Goal: Find specific page/section: Find specific page/section

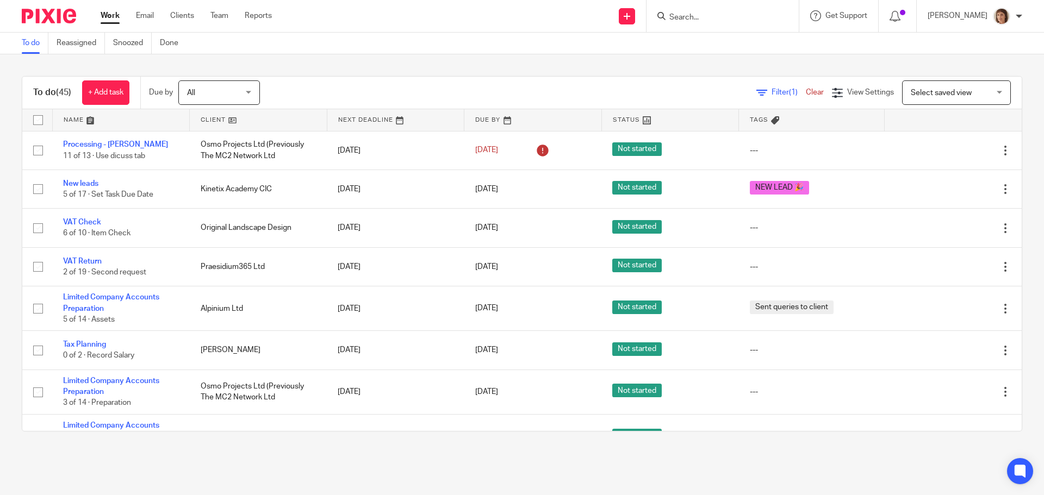
click at [702, 14] on input "Search" at bounding box center [717, 18] width 98 height 10
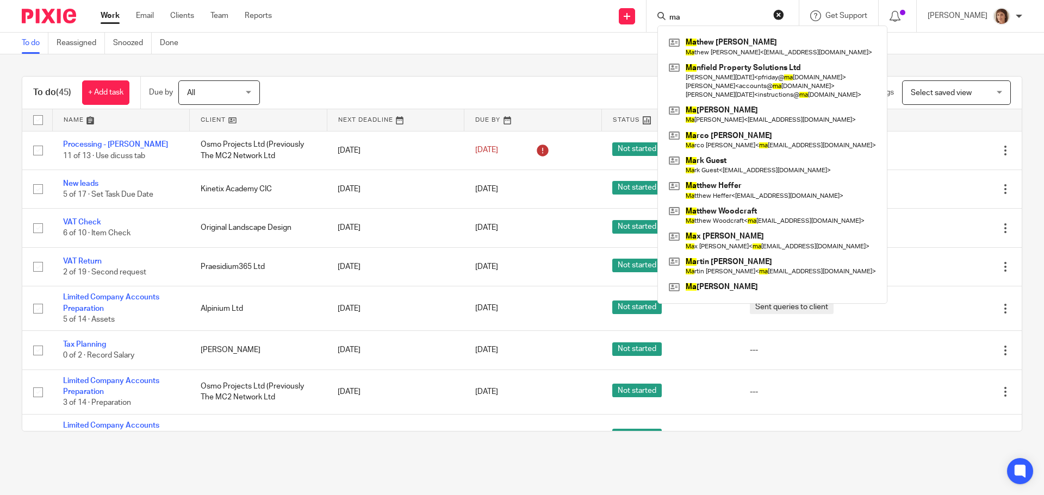
type input "m"
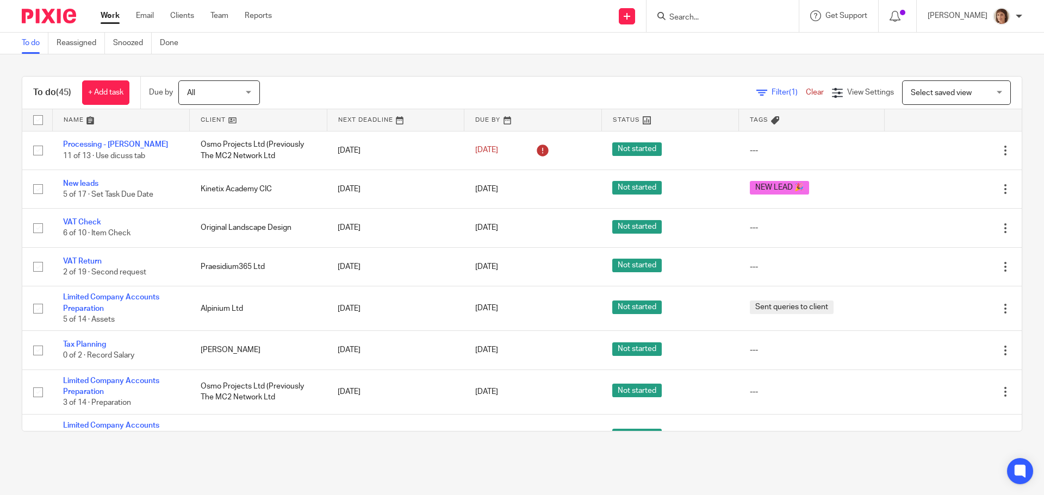
click at [689, 19] on input "Search" at bounding box center [717, 18] width 98 height 10
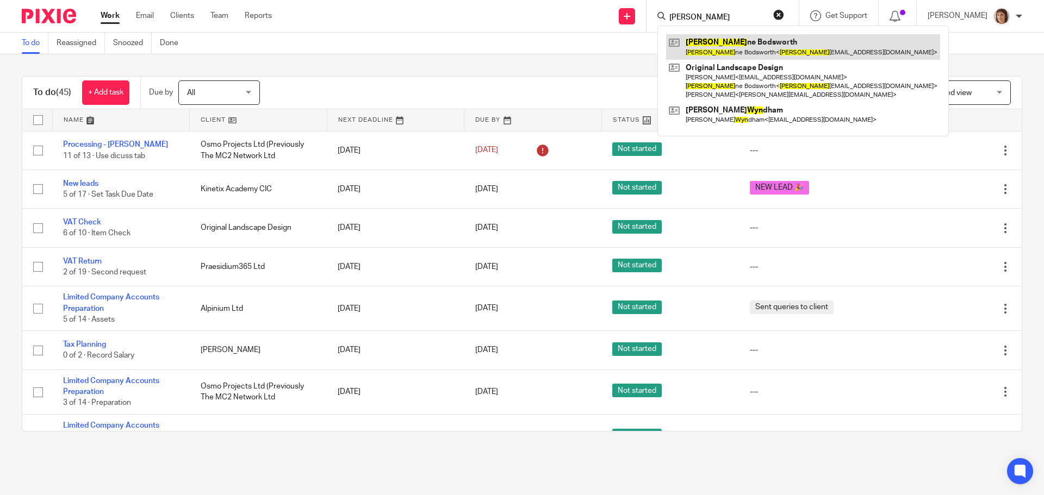
type input "[PERSON_NAME]"
drag, startPoint x: 712, startPoint y: 46, endPoint x: 709, endPoint y: 26, distance: 20.3
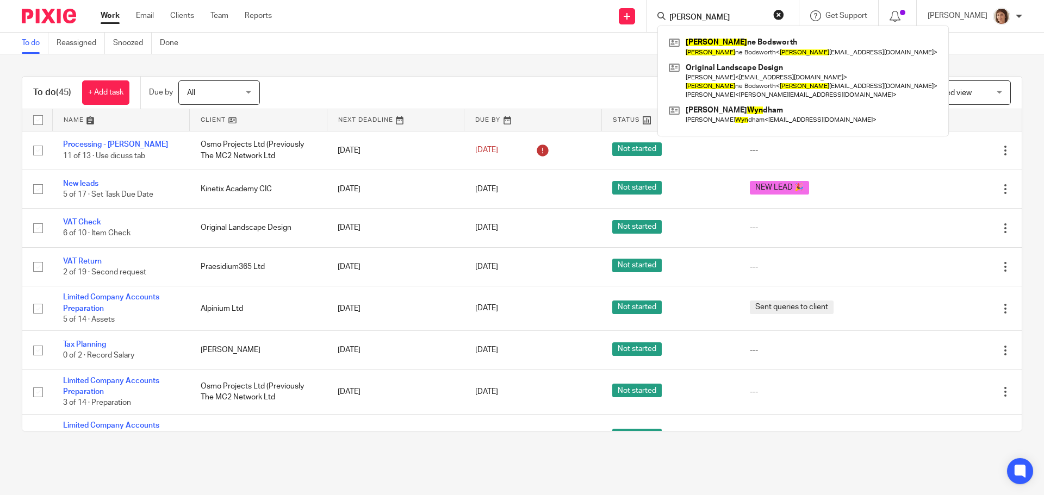
click at [713, 46] on link at bounding box center [803, 46] width 274 height 25
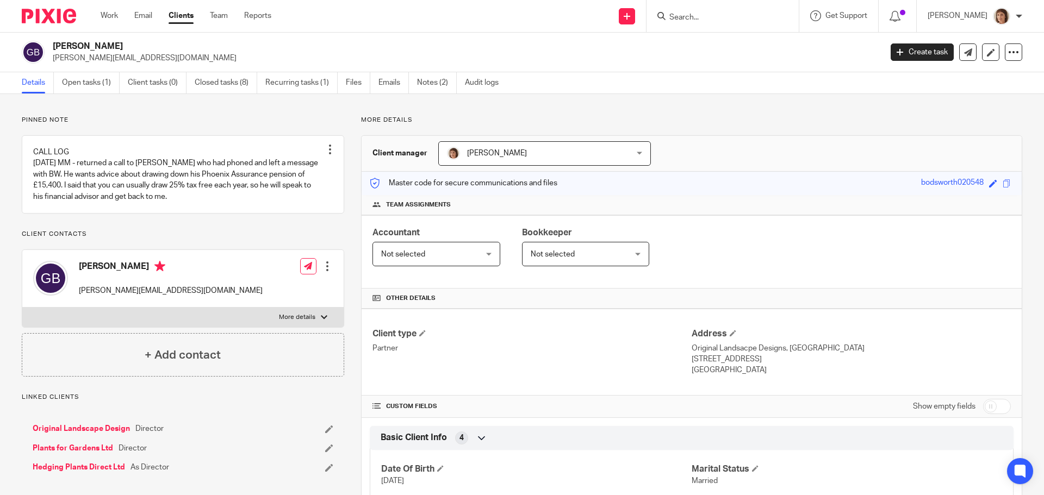
click at [679, 18] on input "Search" at bounding box center [717, 18] width 98 height 10
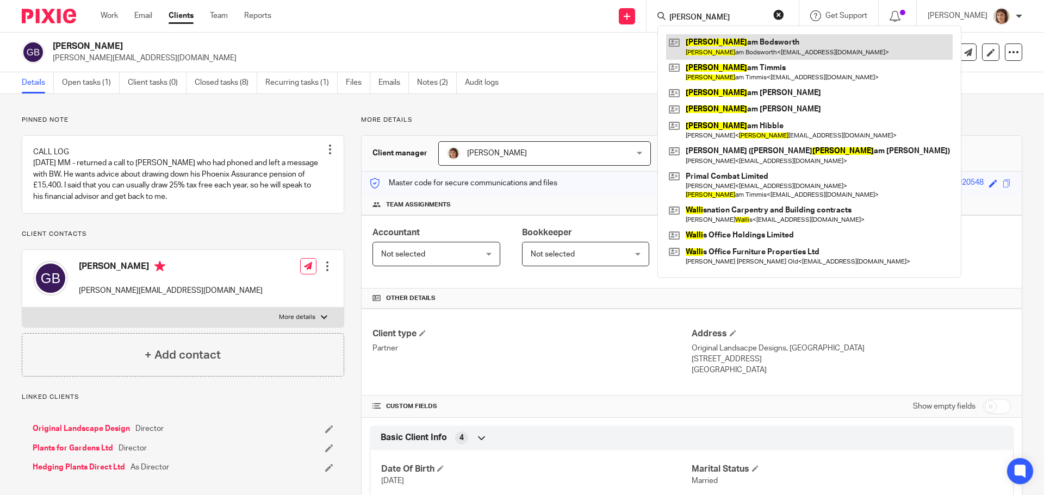
type input "willi"
click at [757, 56] on link at bounding box center [809, 46] width 286 height 25
